Goal: Browse casually

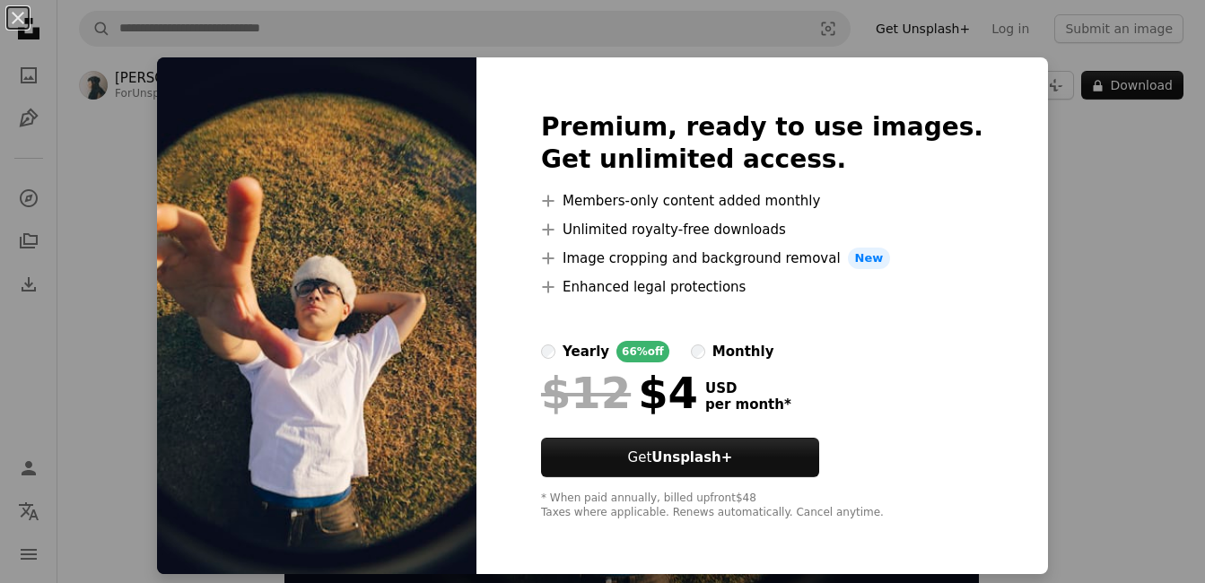
scroll to position [83, 0]
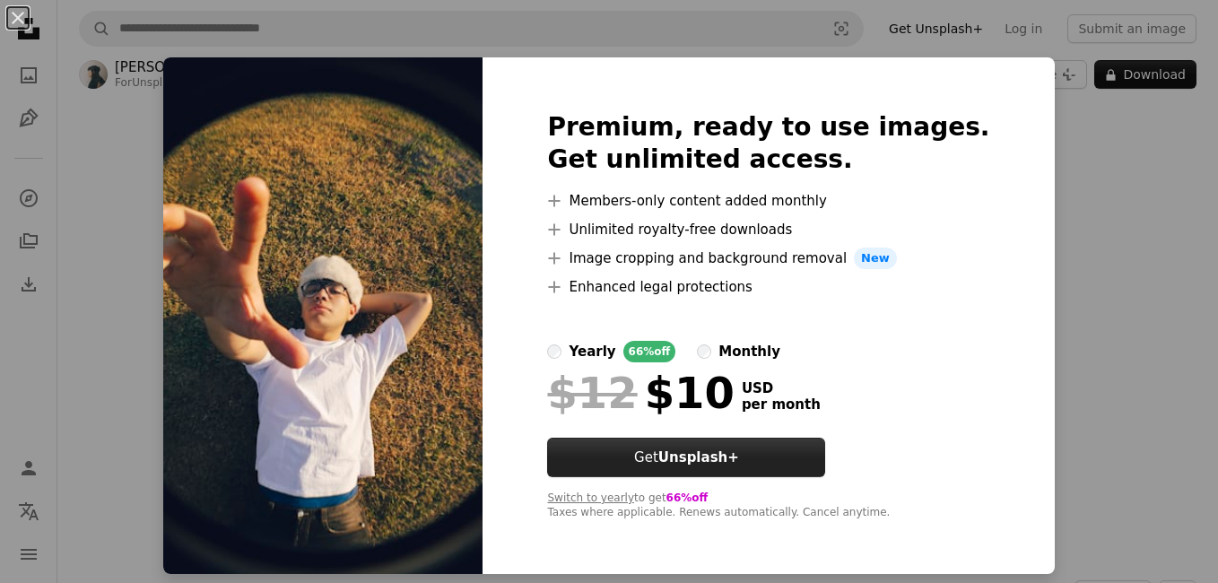
click at [735, 445] on button "Get Unsplash+" at bounding box center [686, 457] width 278 height 39
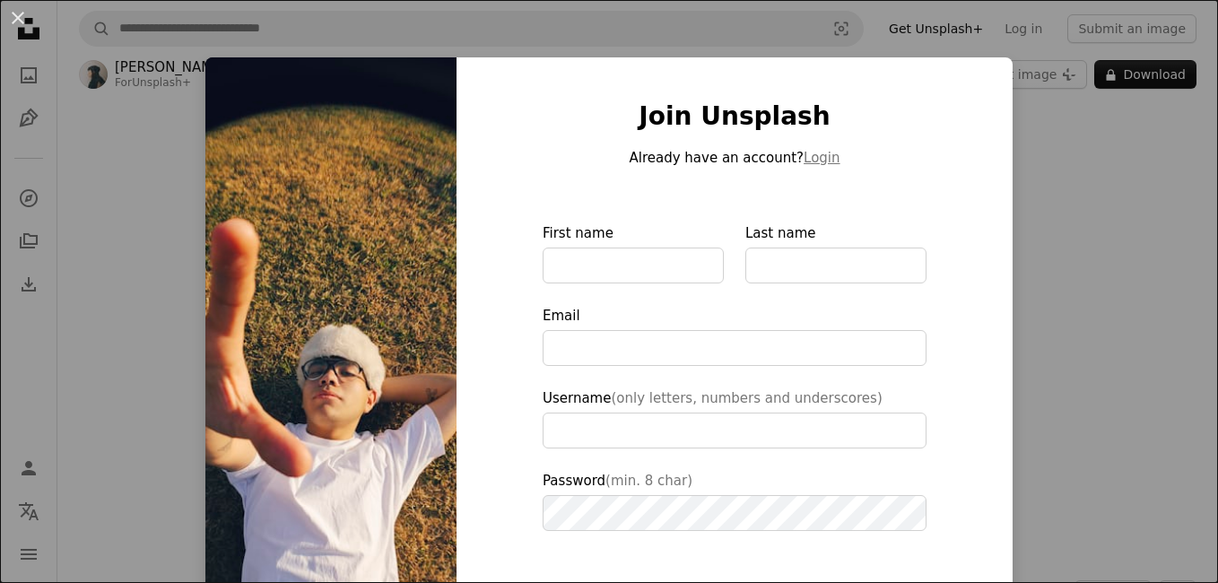
click at [1064, 187] on div "An X shape Join Unsplash Already have an account? Login First name Last name Em…" at bounding box center [609, 291] width 1218 height 583
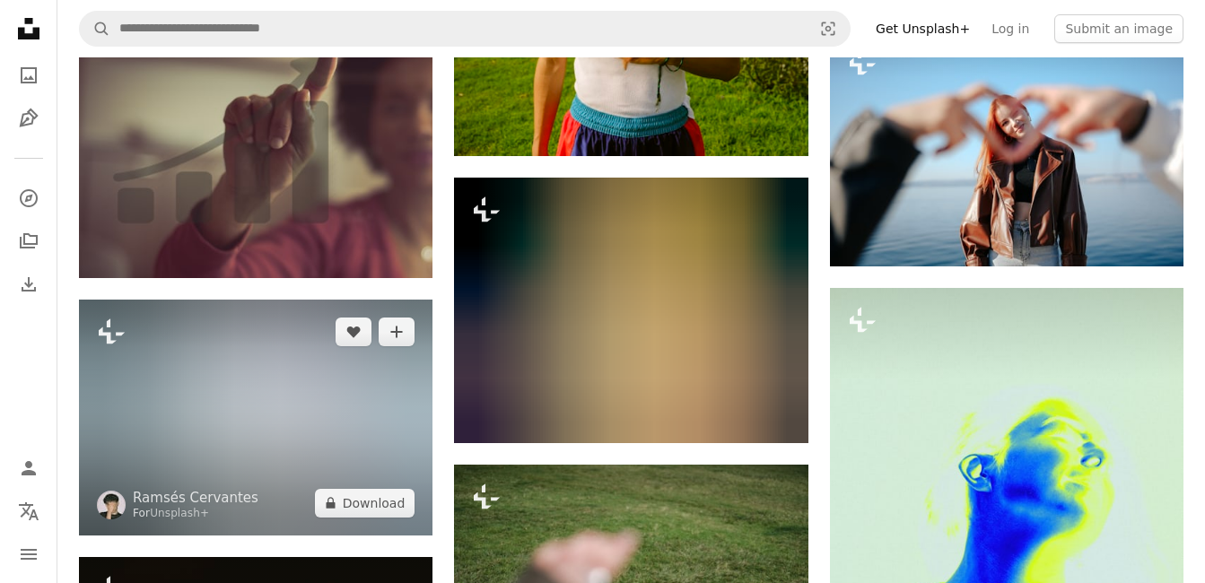
scroll to position [8847, 0]
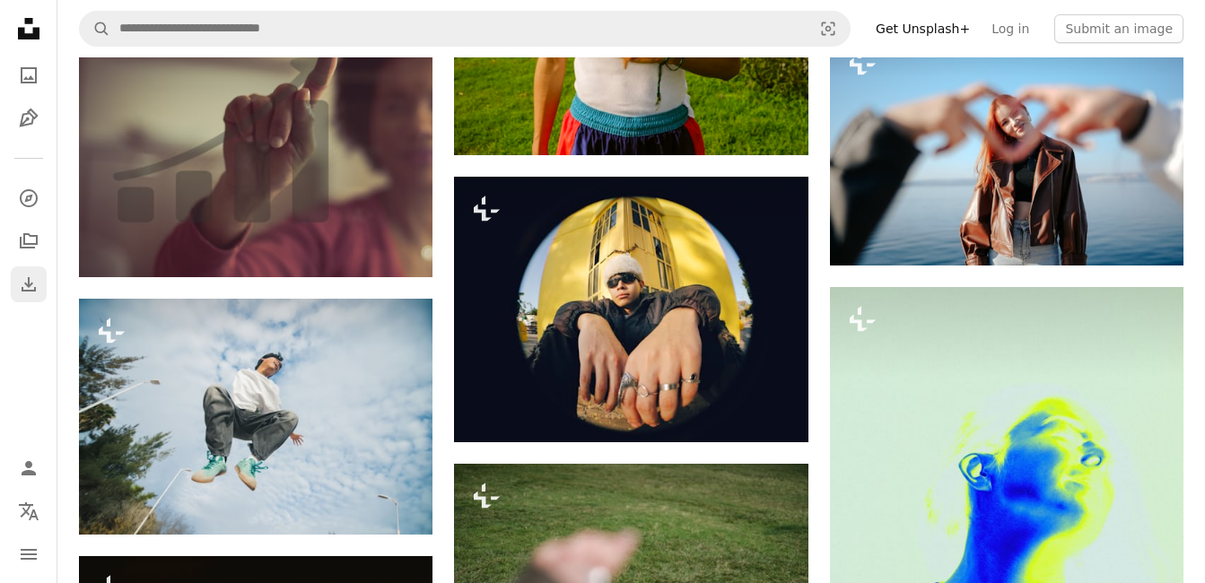
click at [35, 281] on icon "Download" at bounding box center [29, 285] width 22 height 22
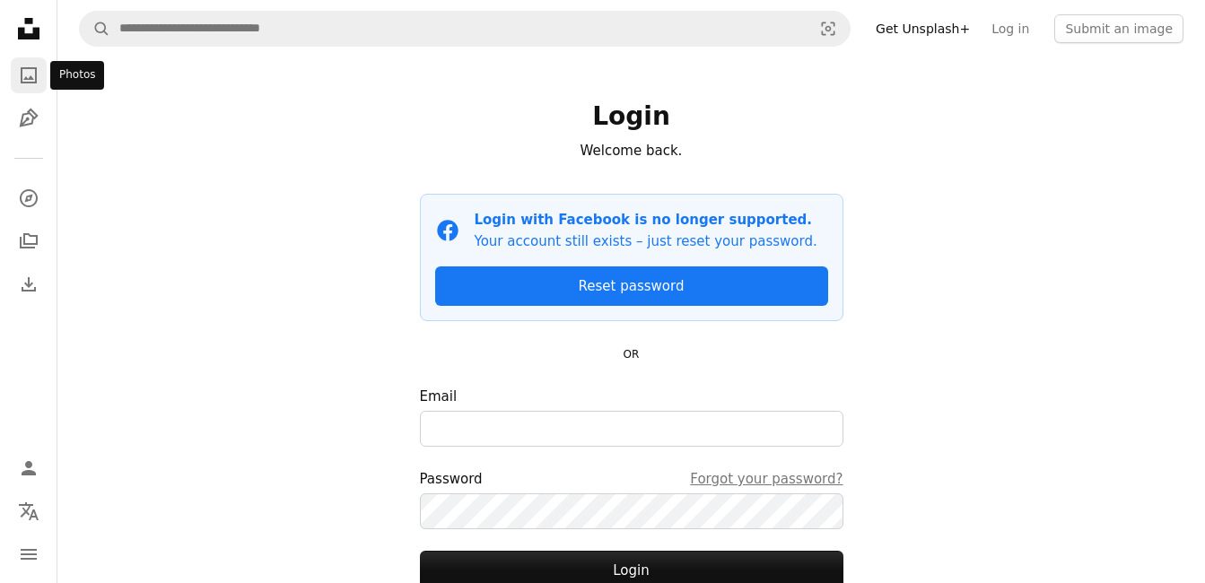
click at [21, 69] on icon "Photos" at bounding box center [29, 75] width 16 height 16
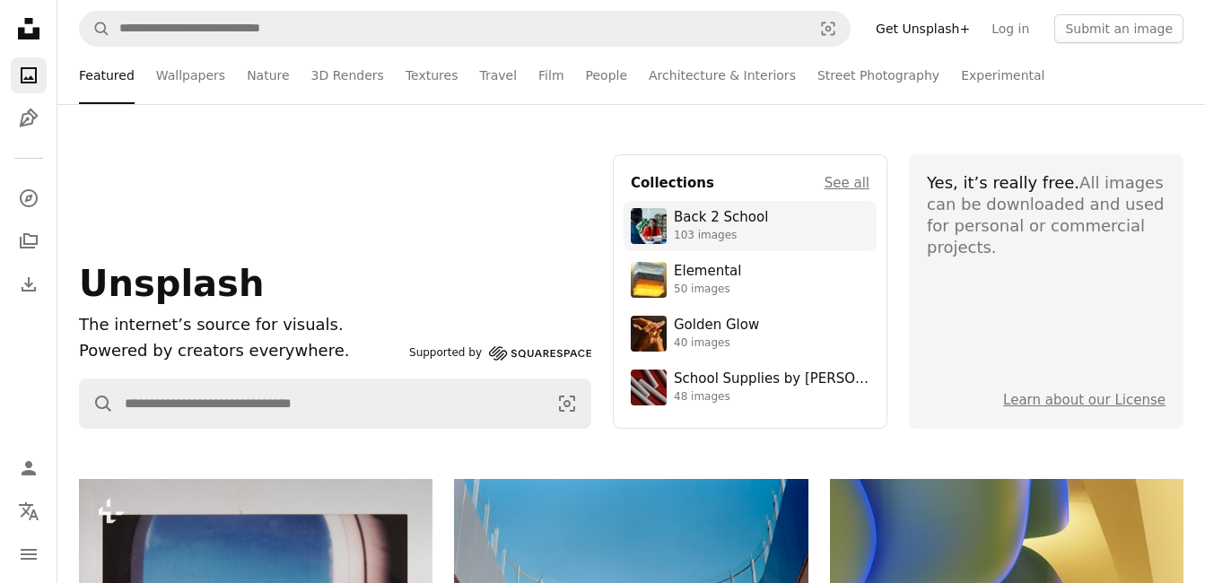
click at [723, 218] on div "Back 2 School" at bounding box center [721, 218] width 94 height 18
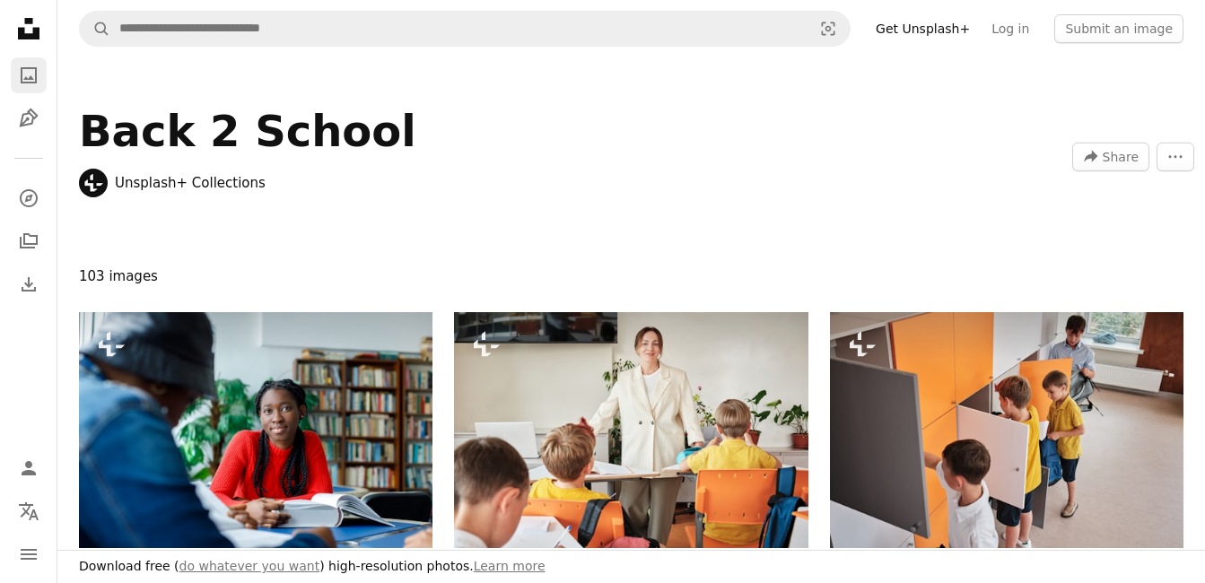
click at [28, 65] on icon "A photo" at bounding box center [29, 76] width 22 height 22
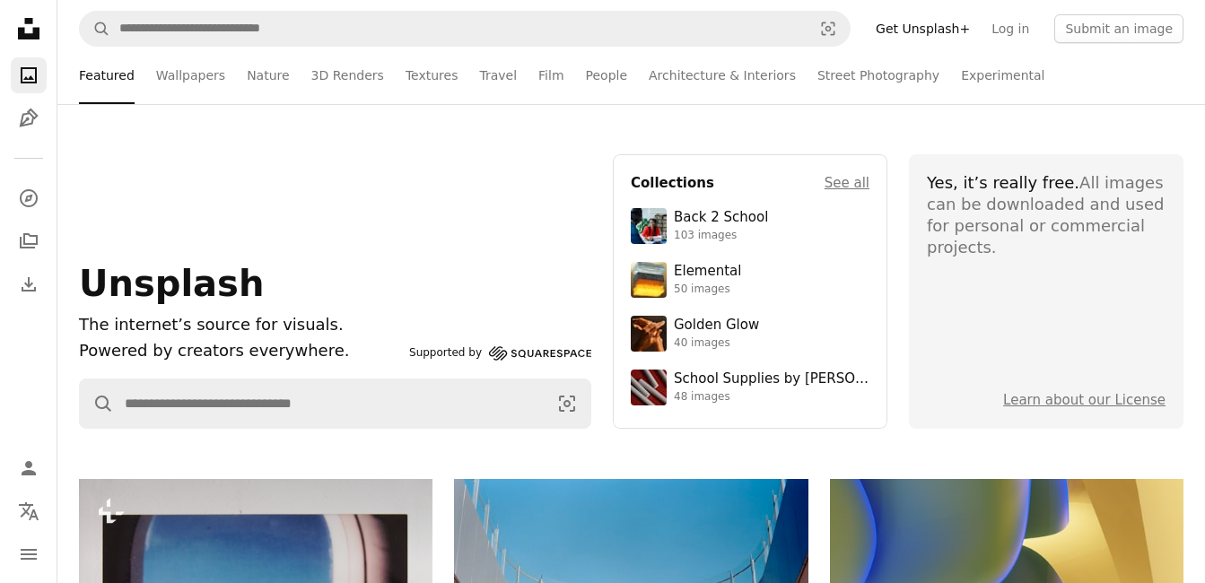
click at [28, 65] on icon "A photo" at bounding box center [29, 76] width 22 height 22
click at [195, 69] on link "Wallpapers" at bounding box center [190, 75] width 69 height 57
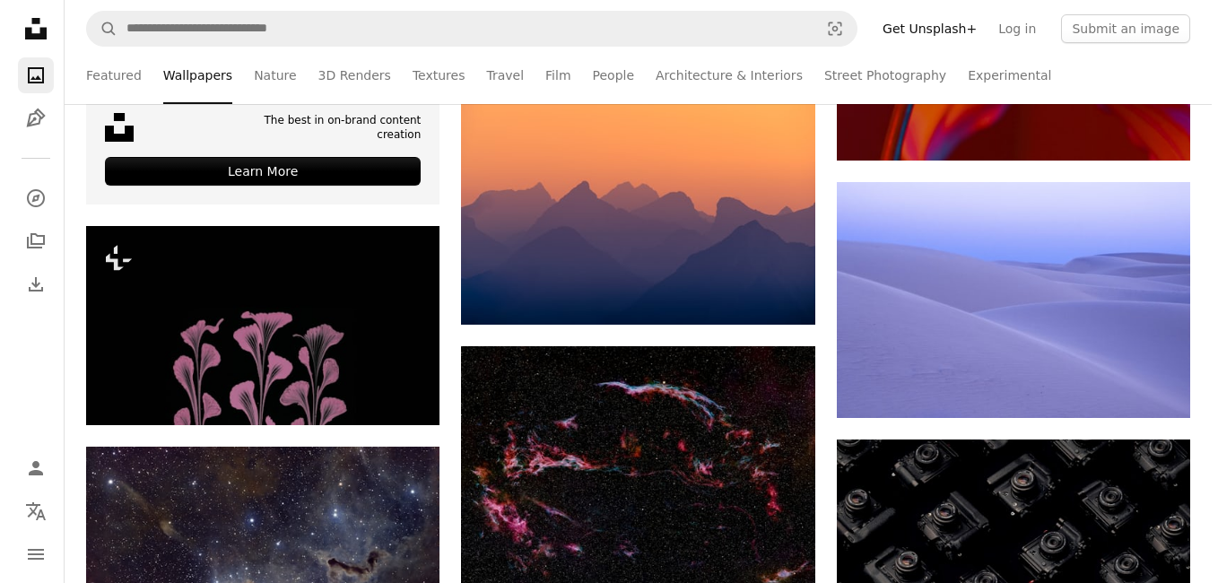
scroll to position [3969, 0]
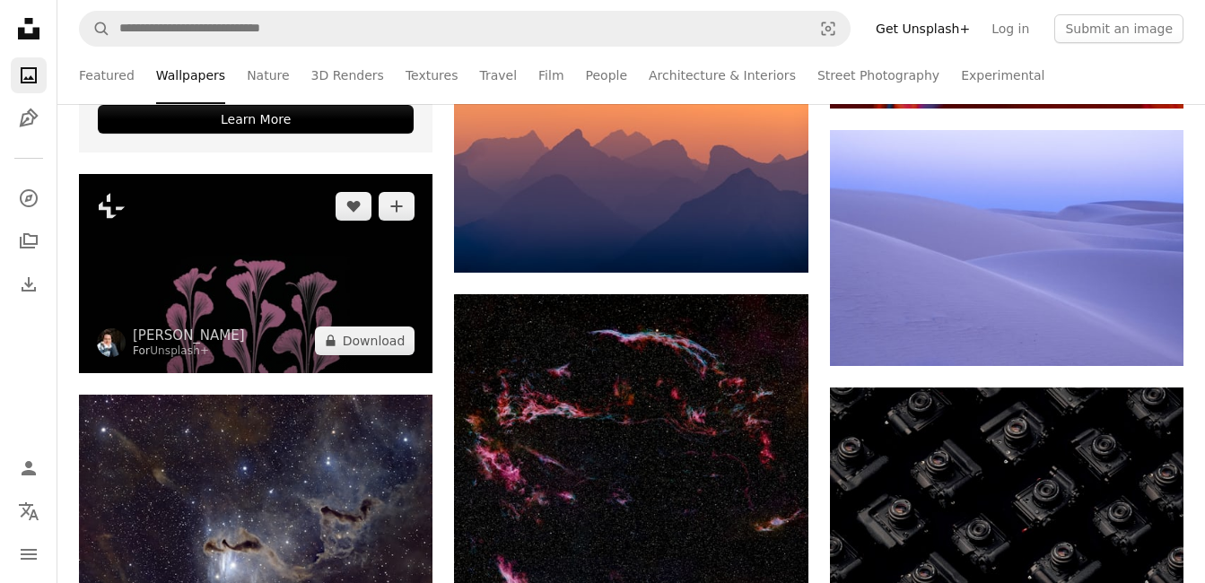
click at [376, 275] on img at bounding box center [255, 273] width 353 height 199
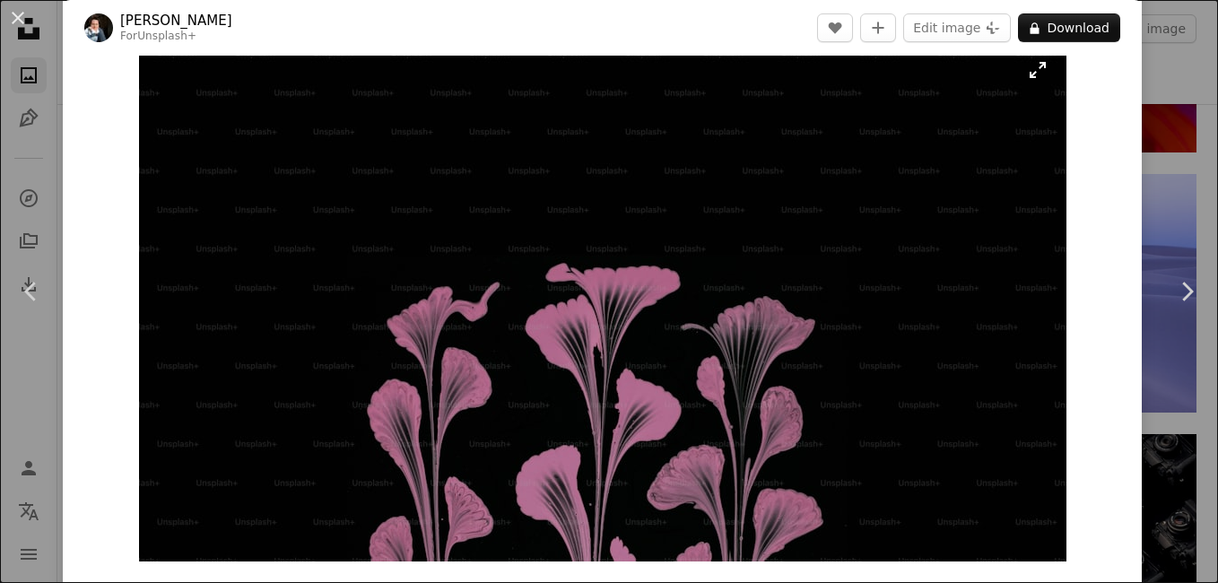
scroll to position [23, 0]
